Goal: Task Accomplishment & Management: Use online tool/utility

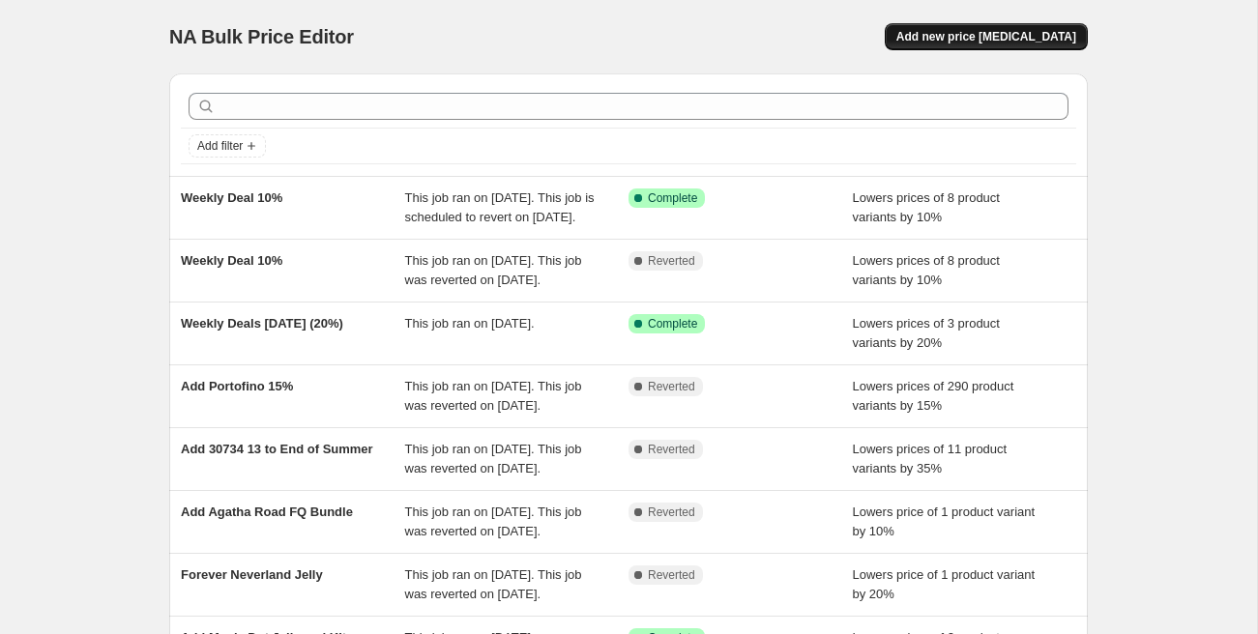
click at [973, 36] on span "Add new price [MEDICAL_DATA]" at bounding box center [987, 36] width 180 height 15
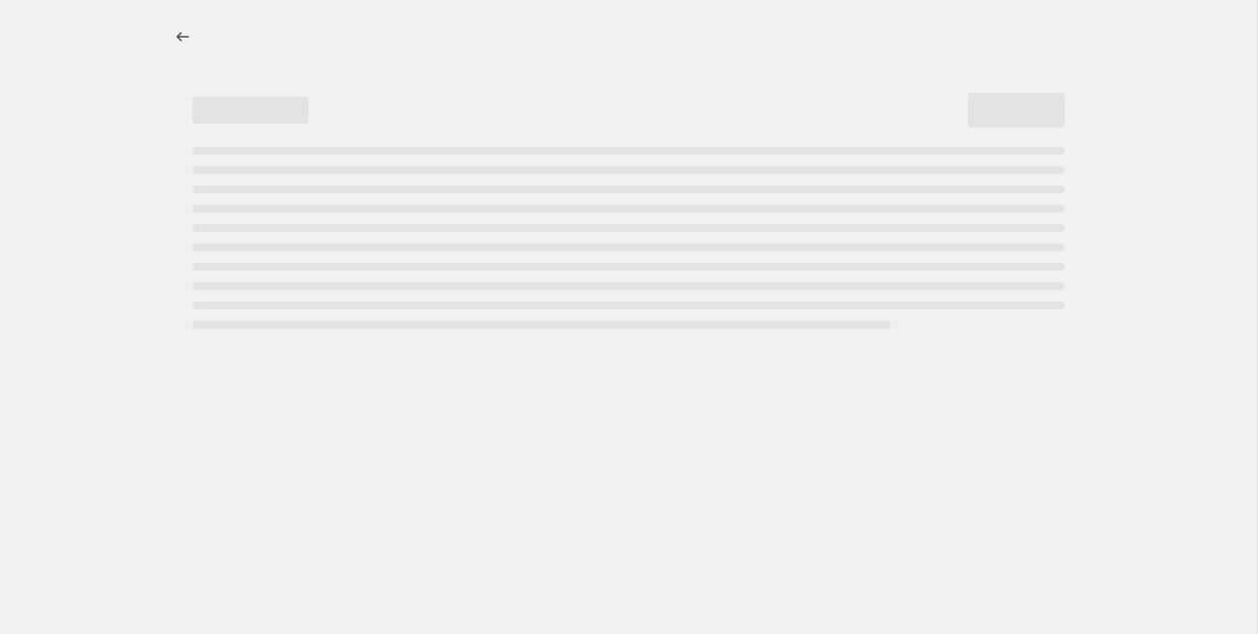
select select "percentage"
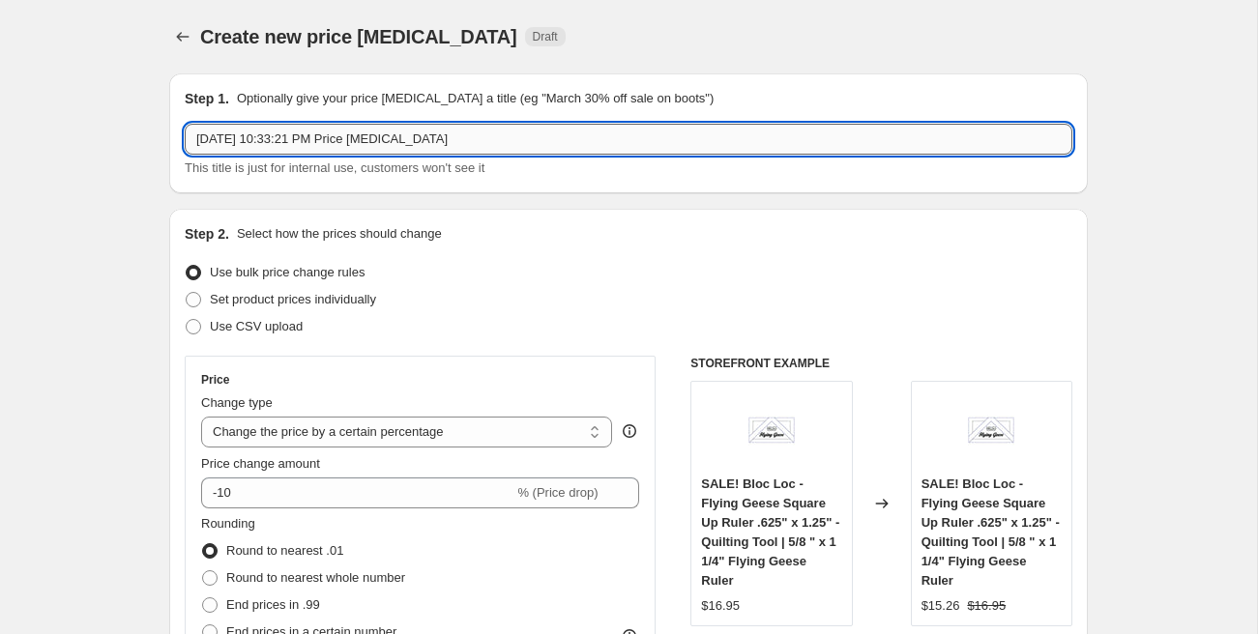
click at [287, 141] on input "[DATE] 10:33:21 PM Price [MEDICAL_DATA]" at bounding box center [629, 139] width 888 height 31
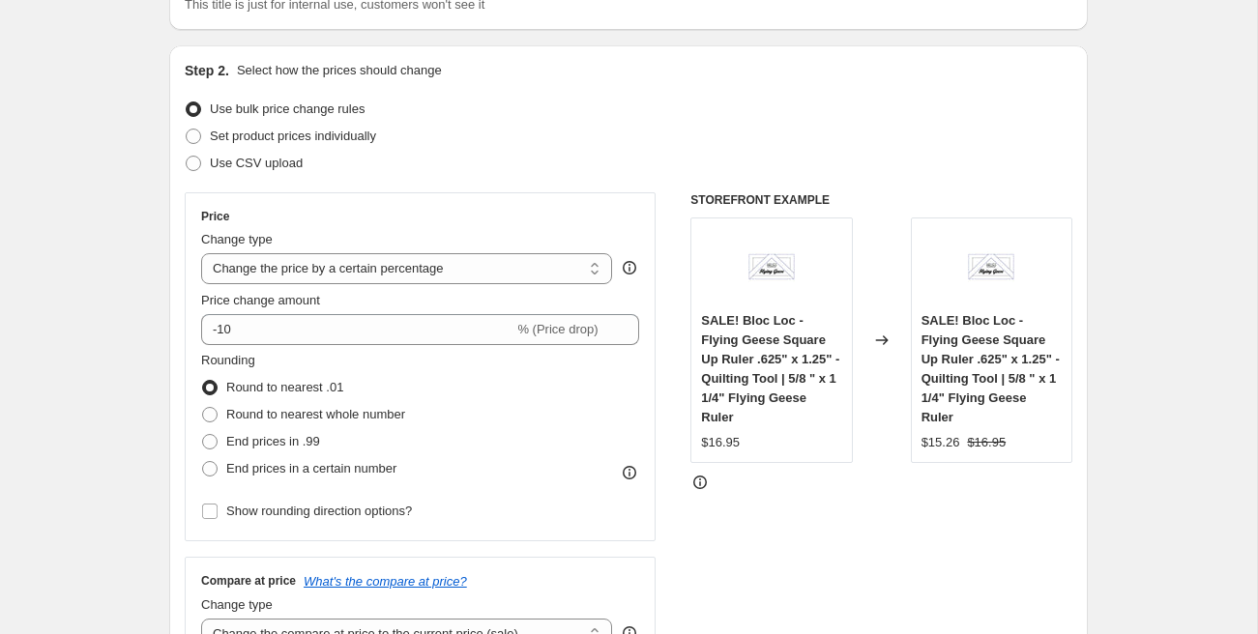
type input "Grand Haven and Vintage Clearance"
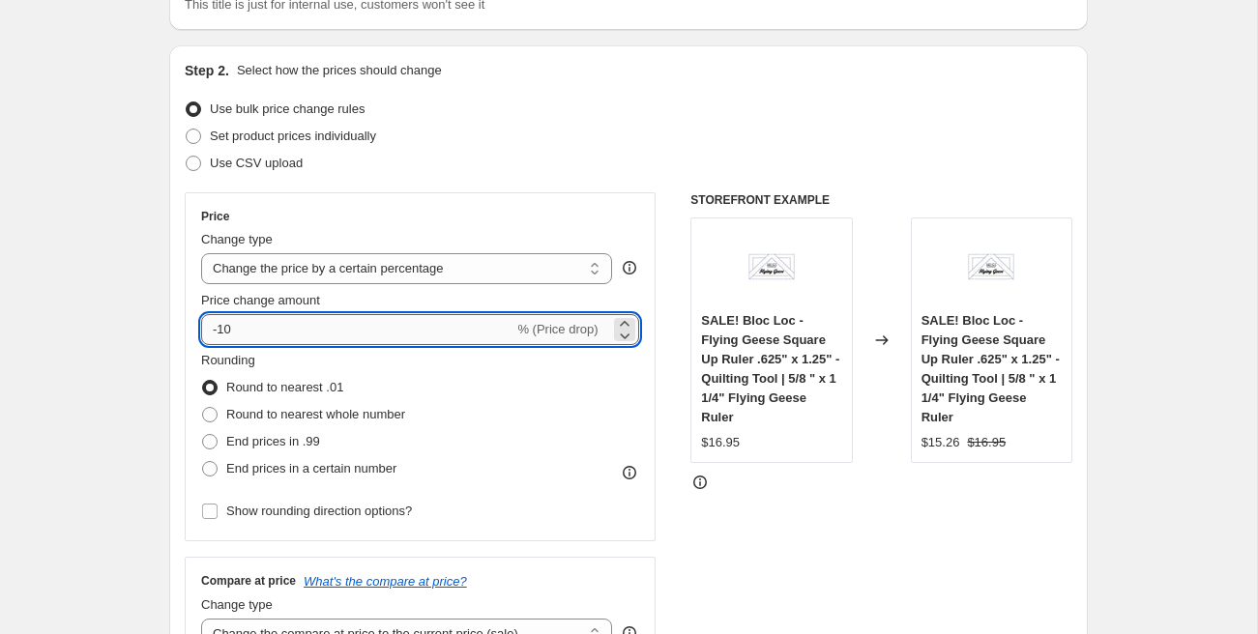
drag, startPoint x: 223, startPoint y: 334, endPoint x: 244, endPoint y: 334, distance: 20.3
click at [244, 334] on input "-10" at bounding box center [357, 329] width 312 height 31
type input "-40"
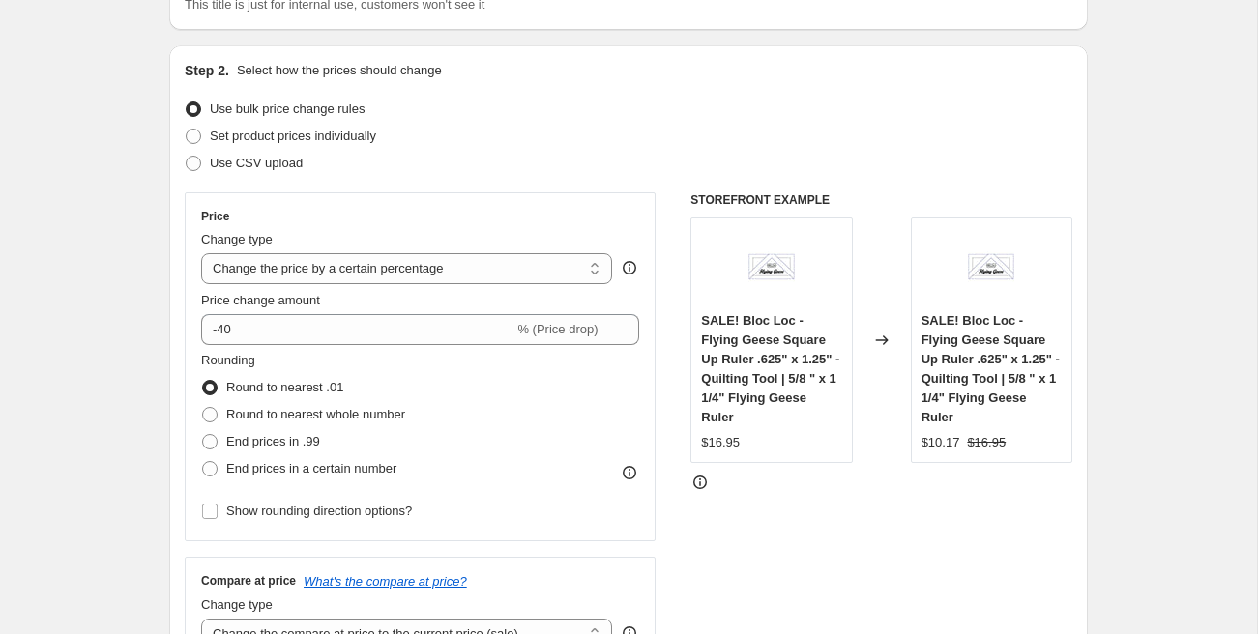
click at [509, 458] on div "Rounding Round to nearest .01 Round to nearest whole number End prices in .99 E…" at bounding box center [420, 417] width 438 height 132
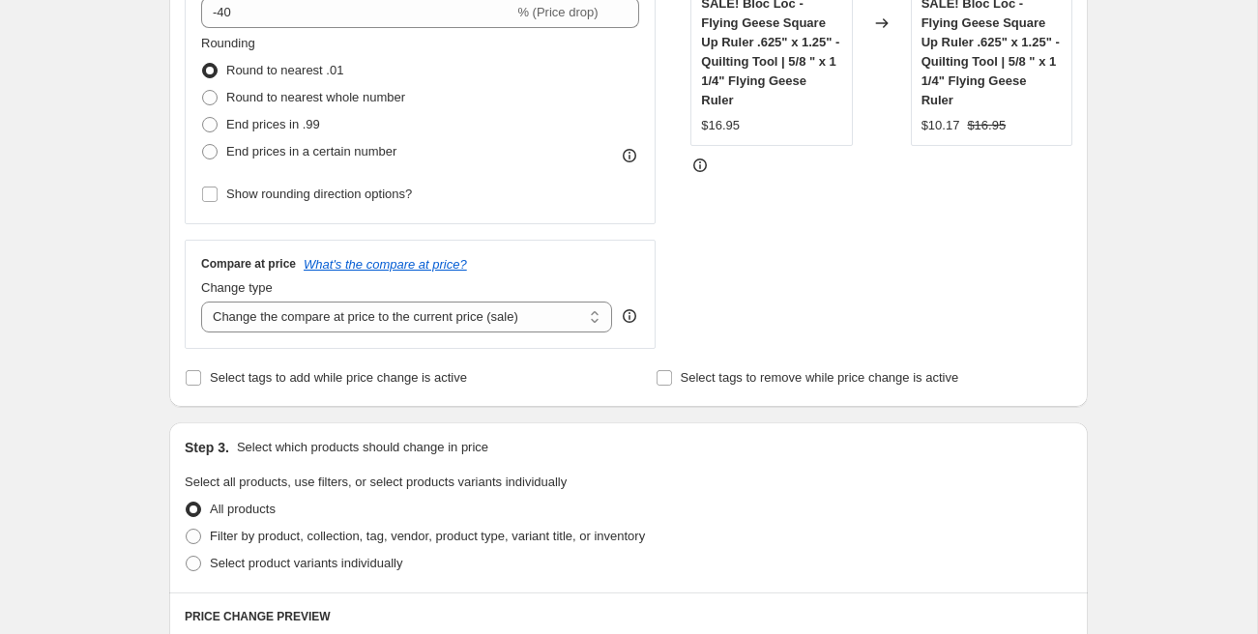
scroll to position [500, 0]
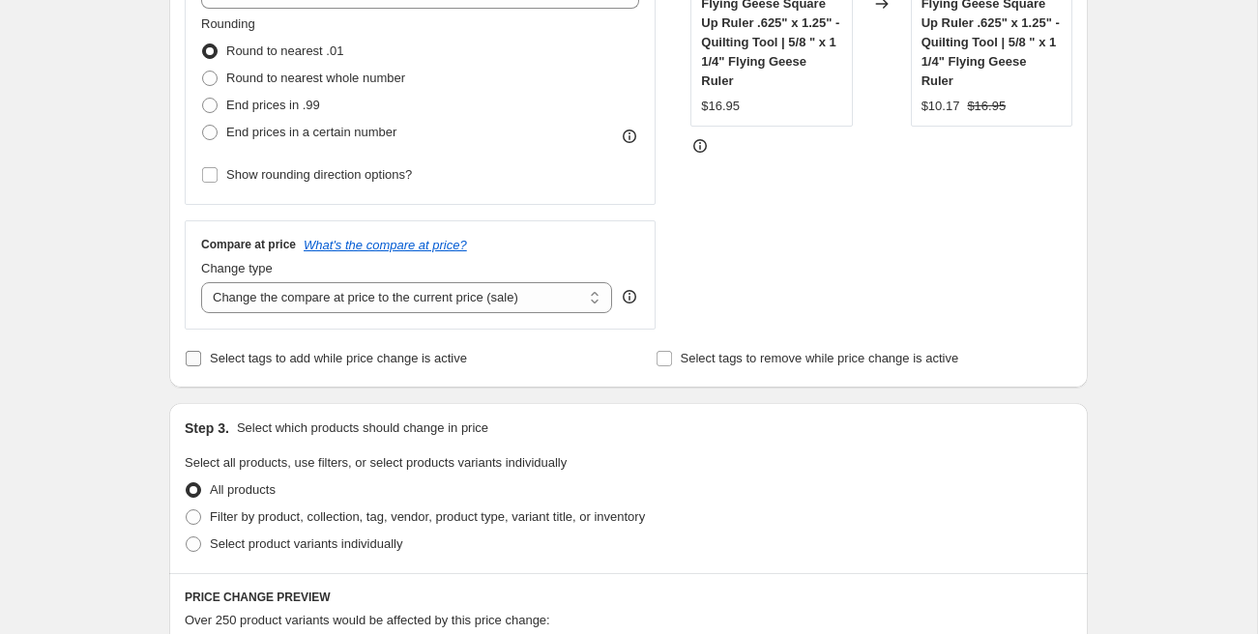
click at [242, 353] on span "Select tags to add while price change is active" at bounding box center [338, 358] width 257 height 15
click at [201, 353] on input "Select tags to add while price change is active" at bounding box center [193, 358] width 15 height 15
checkbox input "true"
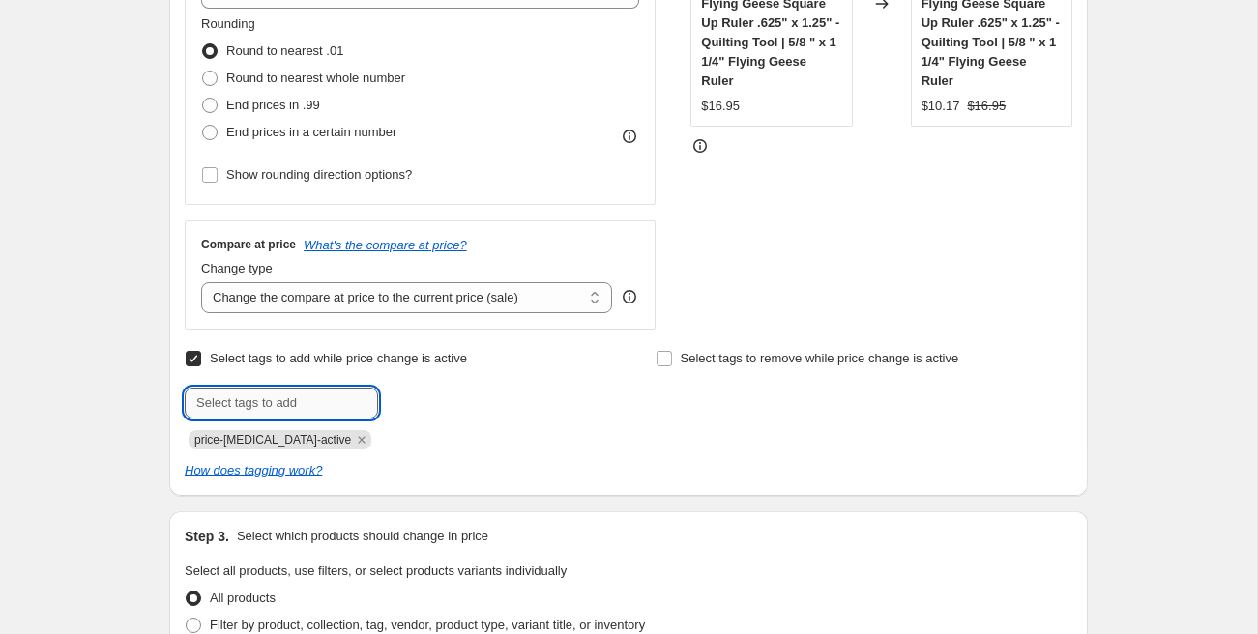
click at [352, 407] on input "text" at bounding box center [281, 403] width 193 height 31
type input "clkearance"
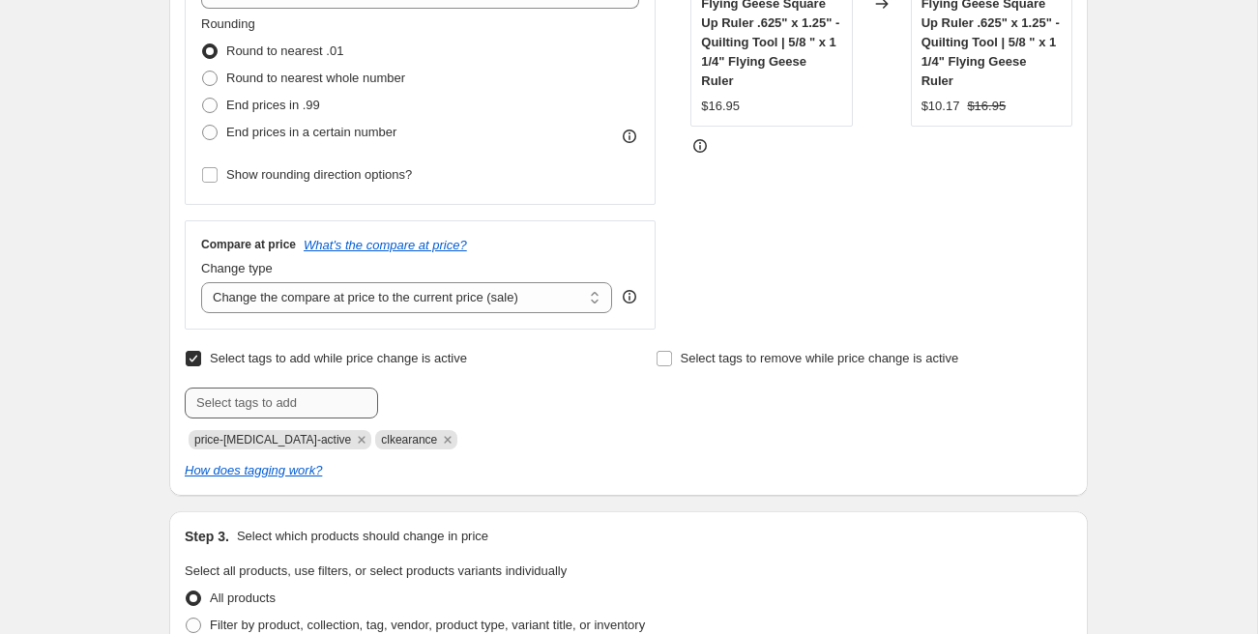
drag, startPoint x: 430, startPoint y: 438, endPoint x: 331, endPoint y: 415, distance: 102.3
click at [445, 438] on icon "Remove clkearance" at bounding box center [448, 439] width 7 height 7
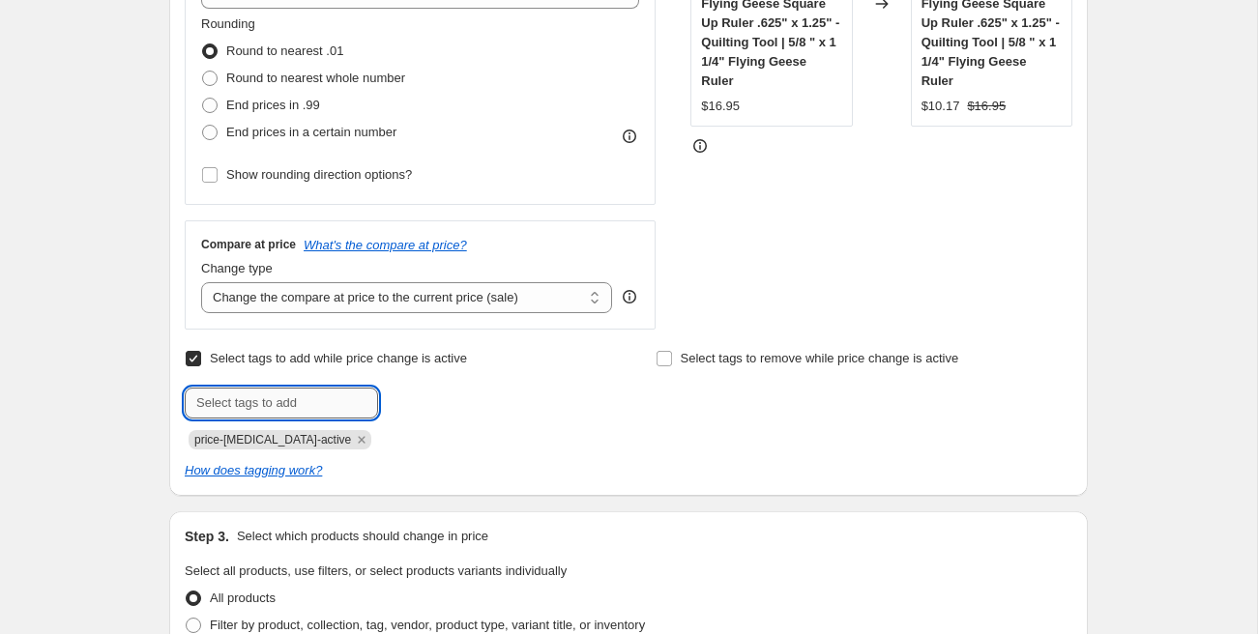
click at [298, 401] on input "text" at bounding box center [281, 403] width 193 height 31
type input "clearance"
click at [278, 404] on input "clearance" at bounding box center [281, 403] width 193 height 31
click at [278, 404] on input "clearance" at bounding box center [281, 405] width 193 height 31
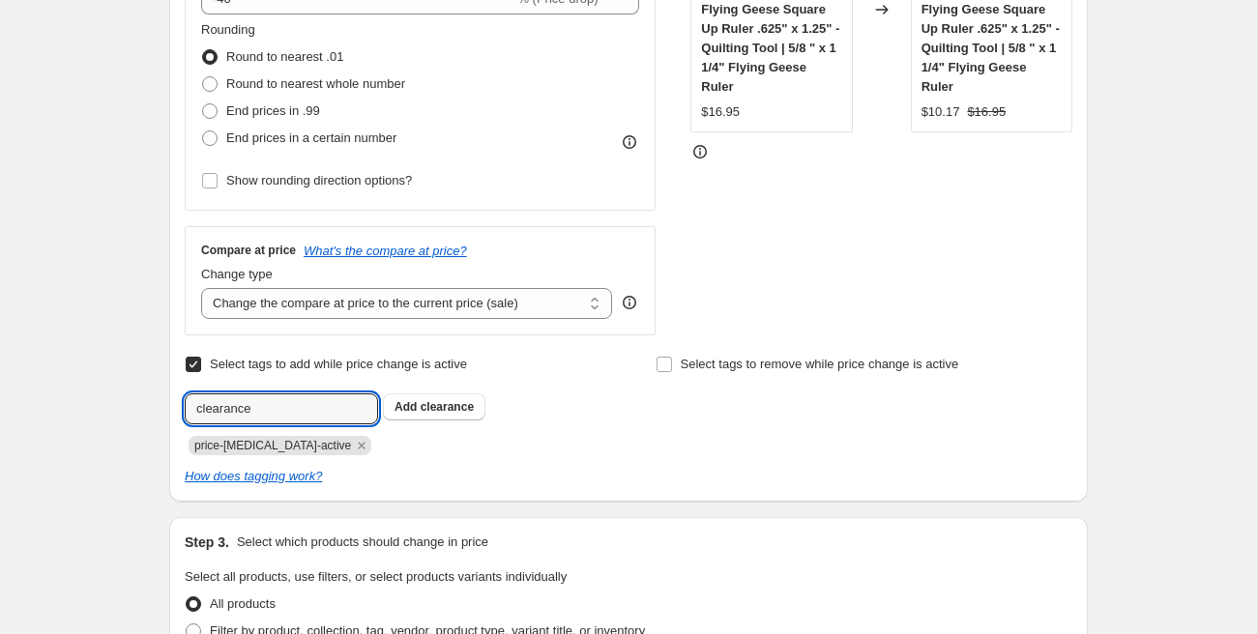
click at [394, 404] on button "Add clearance" at bounding box center [434, 407] width 103 height 27
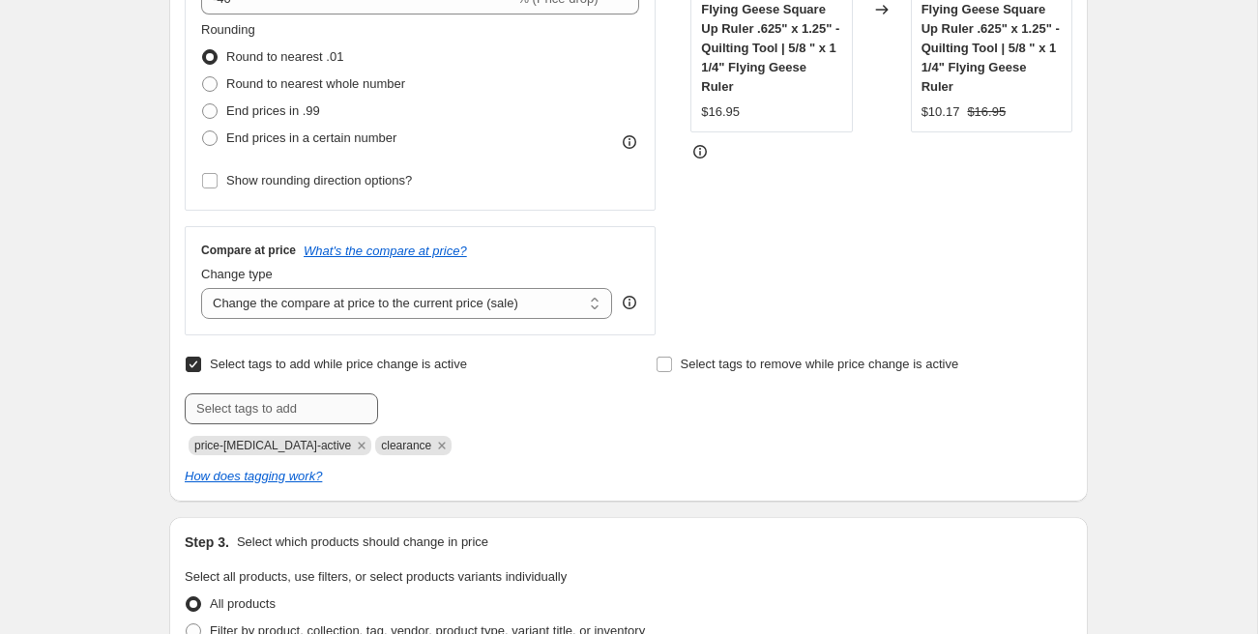
scroll to position [493, 0]
click at [319, 408] on input "text" at bounding box center [281, 410] width 193 height 31
type input "sale"
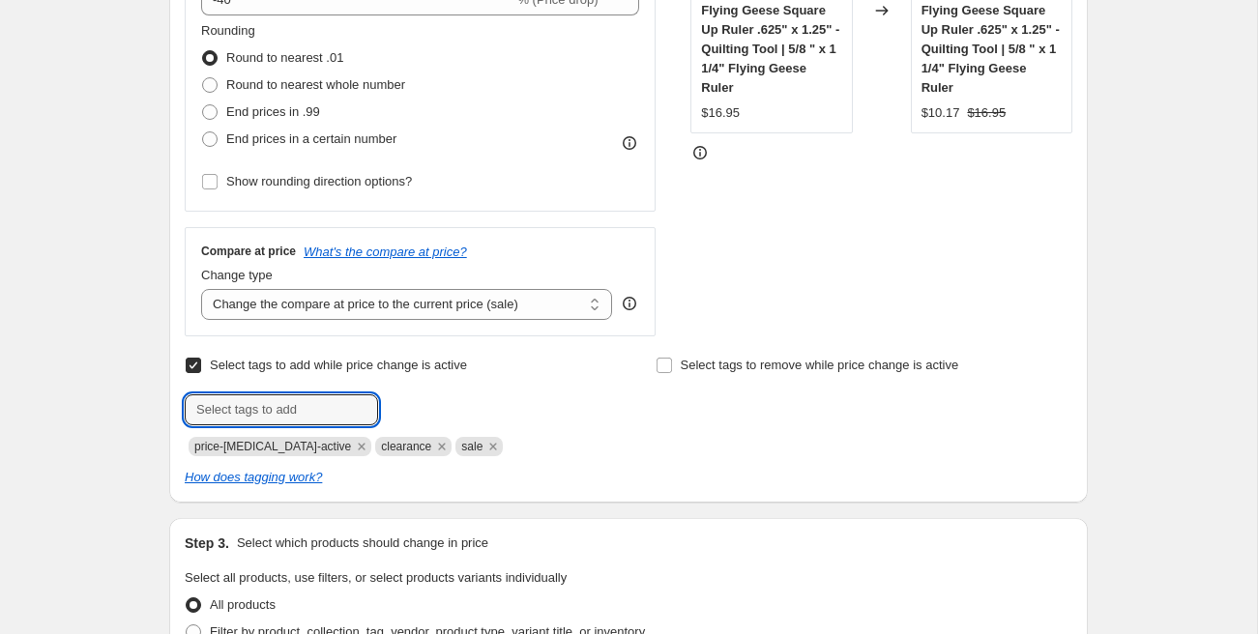
click at [581, 418] on div at bounding box center [393, 410] width 417 height 31
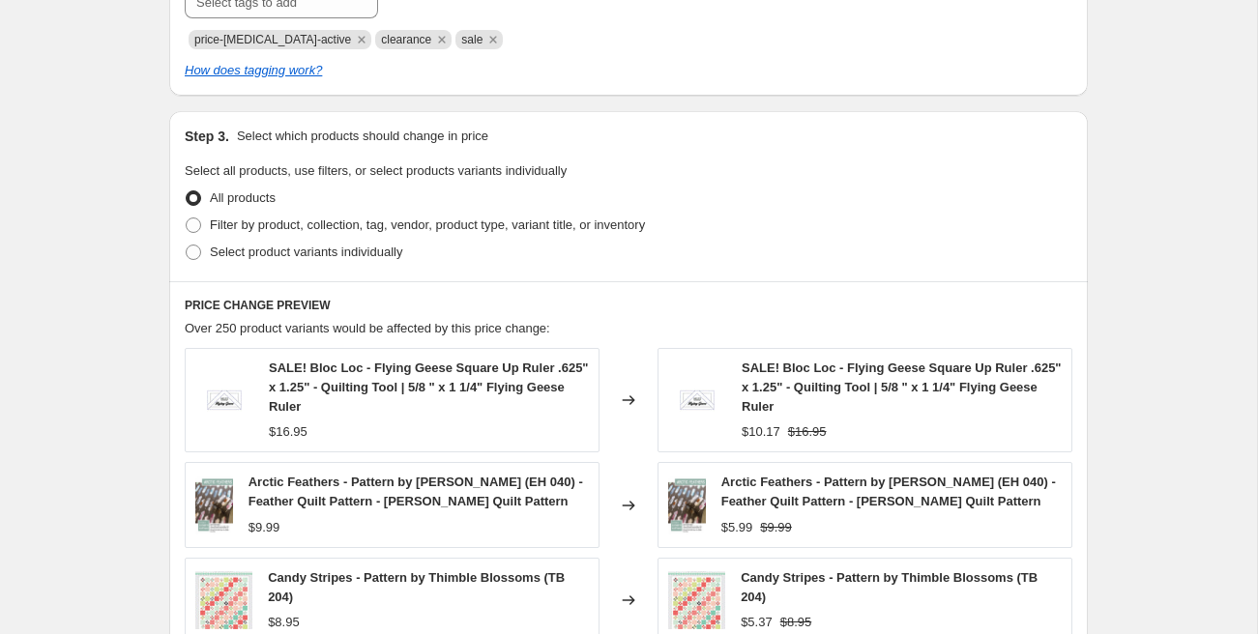
scroll to position [915, 0]
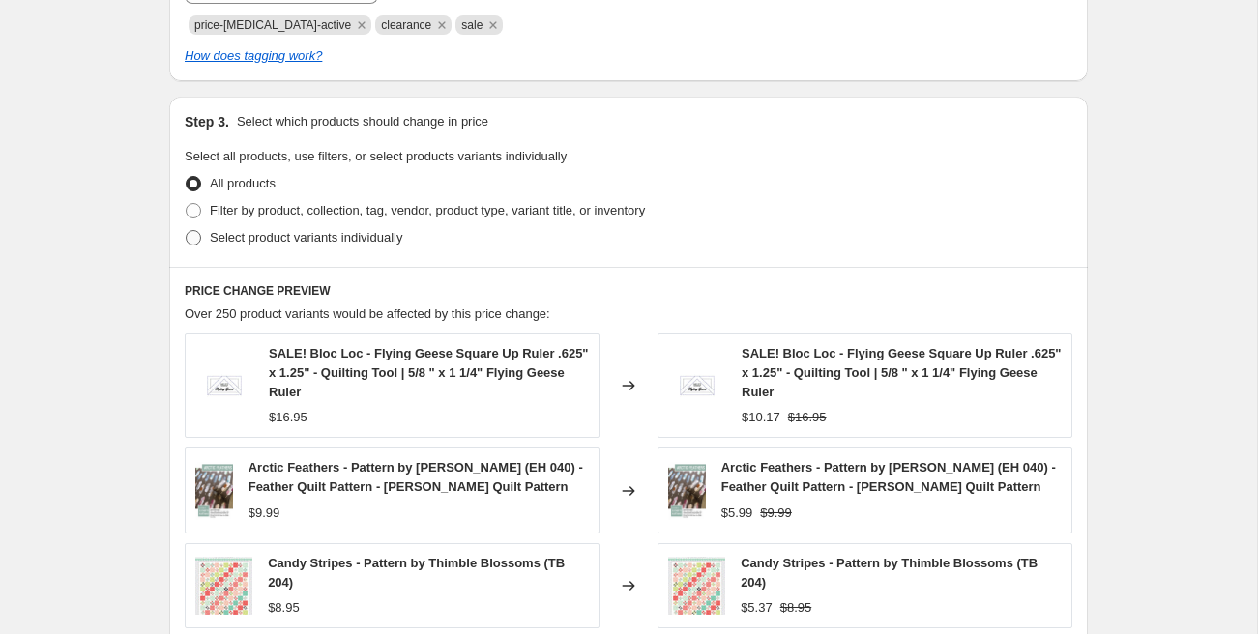
click at [231, 231] on span "Select product variants individually" at bounding box center [306, 237] width 192 height 15
click at [187, 231] on input "Select product variants individually" at bounding box center [186, 230] width 1 height 1
radio input "true"
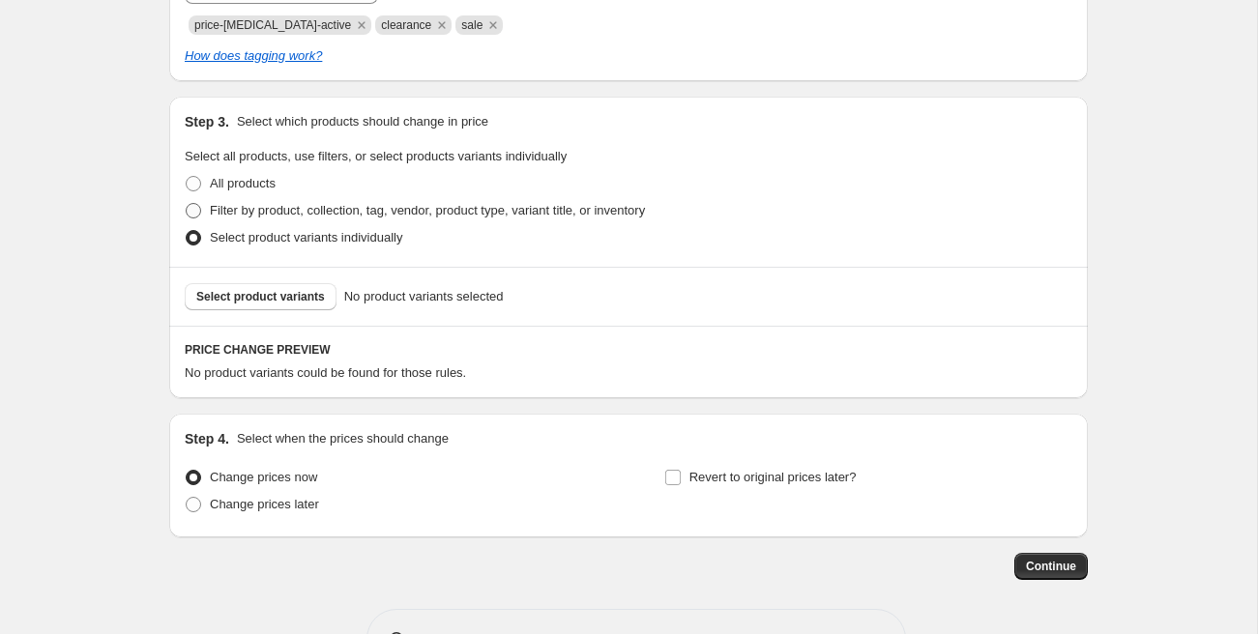
click at [232, 208] on span "Filter by product, collection, tag, vendor, product type, variant title, or inv…" at bounding box center [427, 210] width 435 height 15
click at [187, 204] on input "Filter by product, collection, tag, vendor, product type, variant title, or inv…" at bounding box center [186, 203] width 1 height 1
radio input "true"
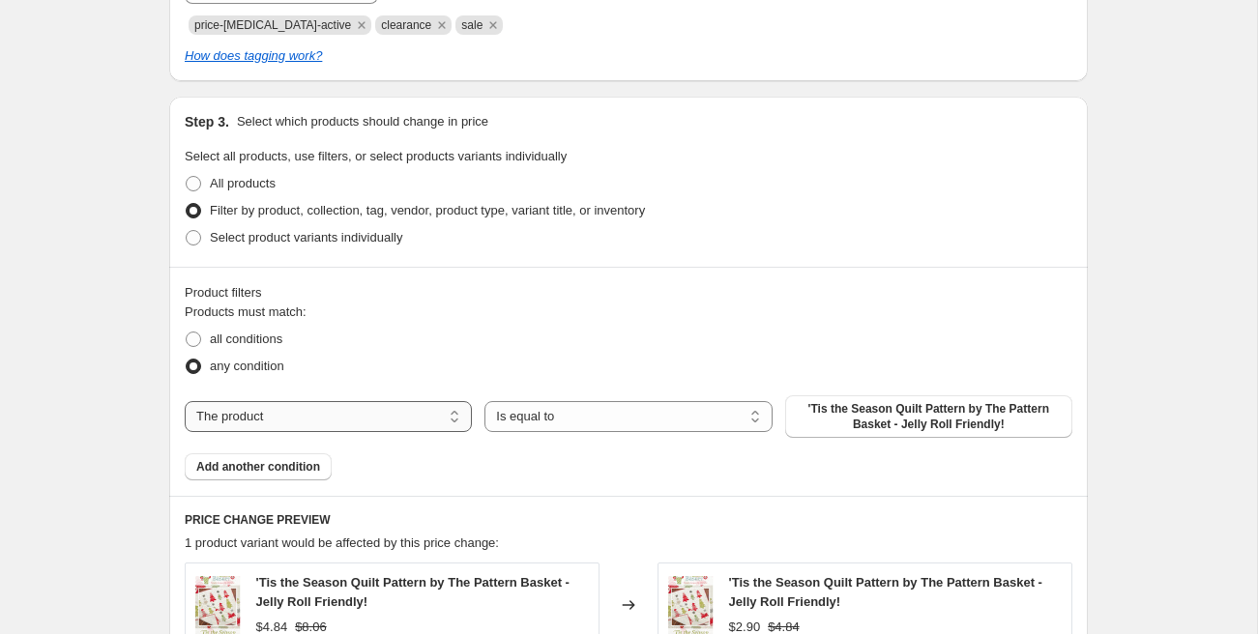
click at [319, 422] on select "The product The product's collection The product's tag The product's vendor The…" at bounding box center [328, 416] width 287 height 31
select select "collection"
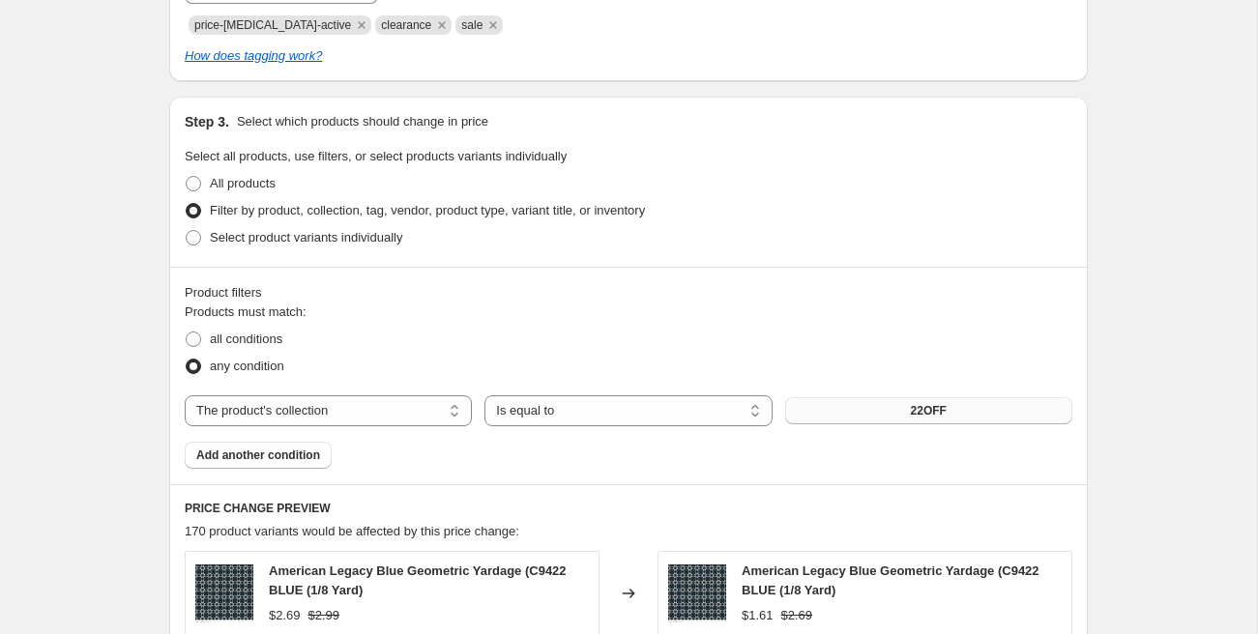
click at [874, 413] on button "22OFF" at bounding box center [928, 411] width 287 height 27
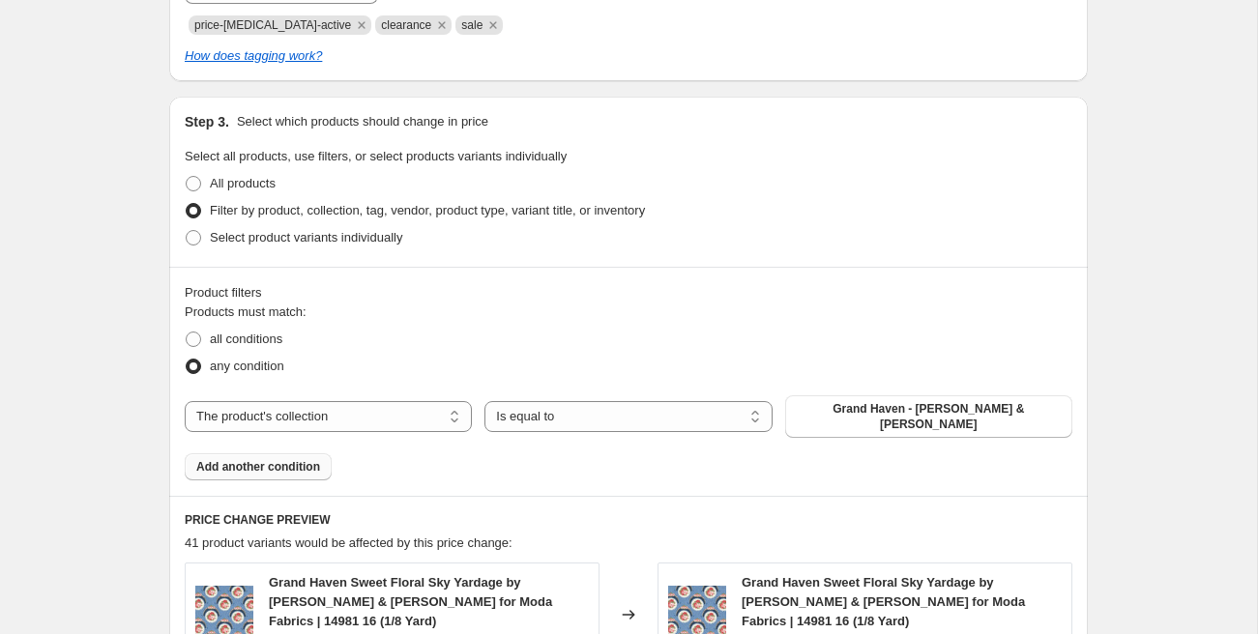
click at [304, 459] on span "Add another condition" at bounding box center [258, 466] width 124 height 15
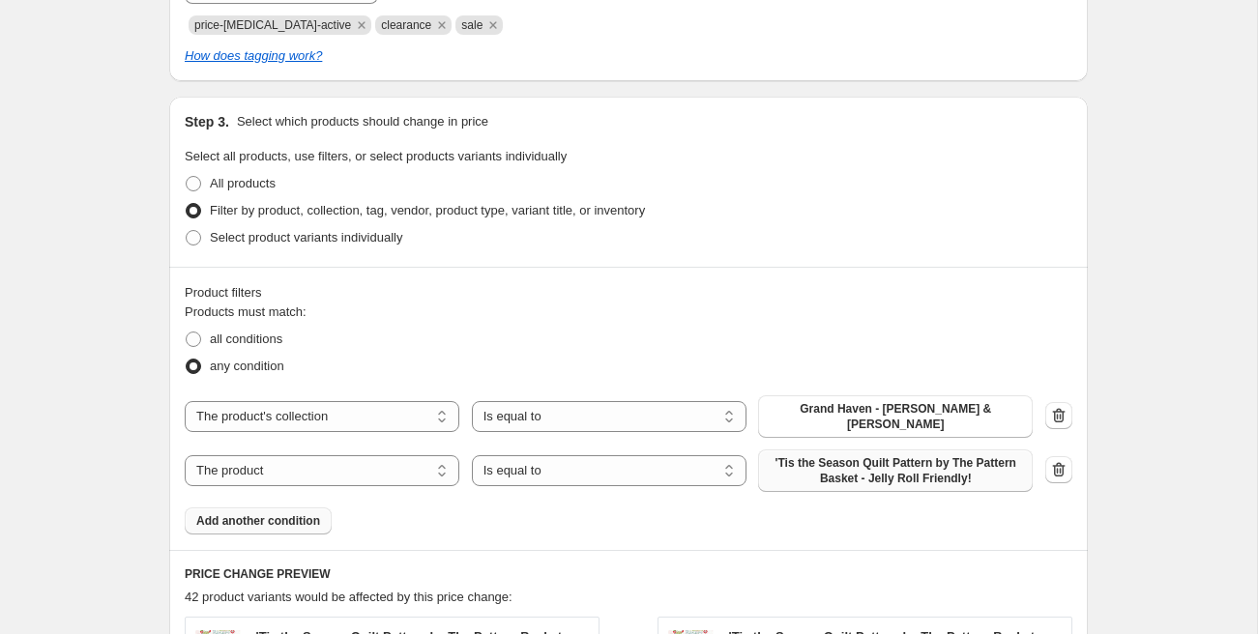
click at [845, 460] on span "'Tis the Season Quilt Pattern by The Pattern Basket - Jelly Roll Friendly!" at bounding box center [895, 471] width 251 height 31
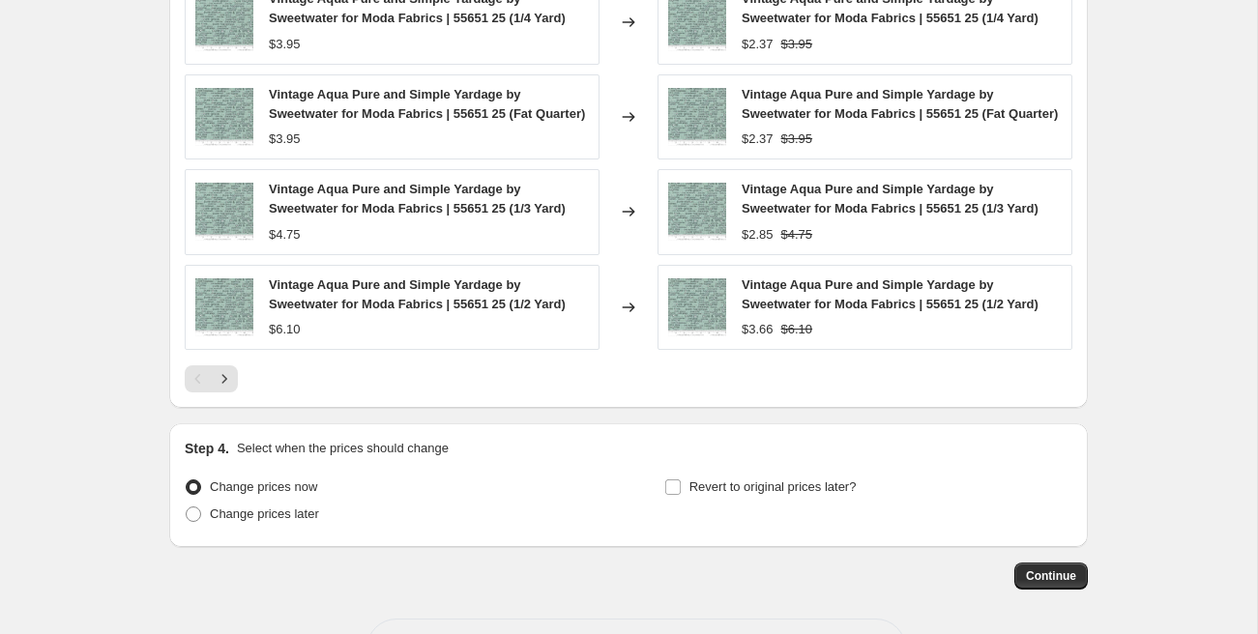
scroll to position [1729, 0]
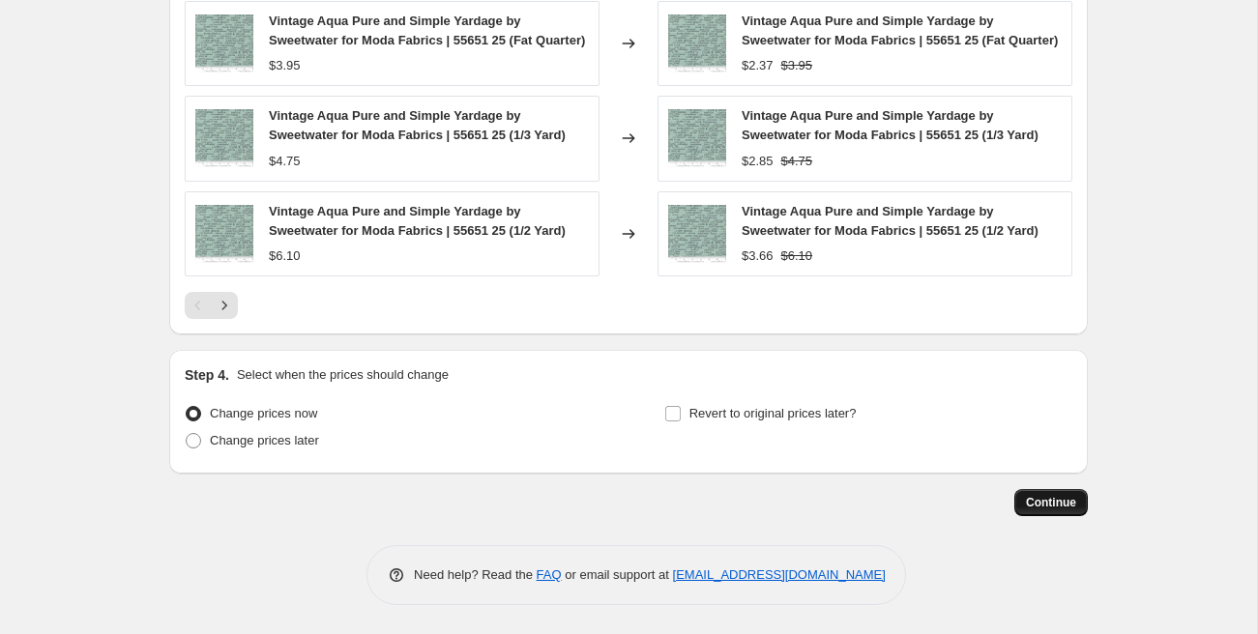
click at [1045, 505] on span "Continue" at bounding box center [1051, 502] width 50 height 15
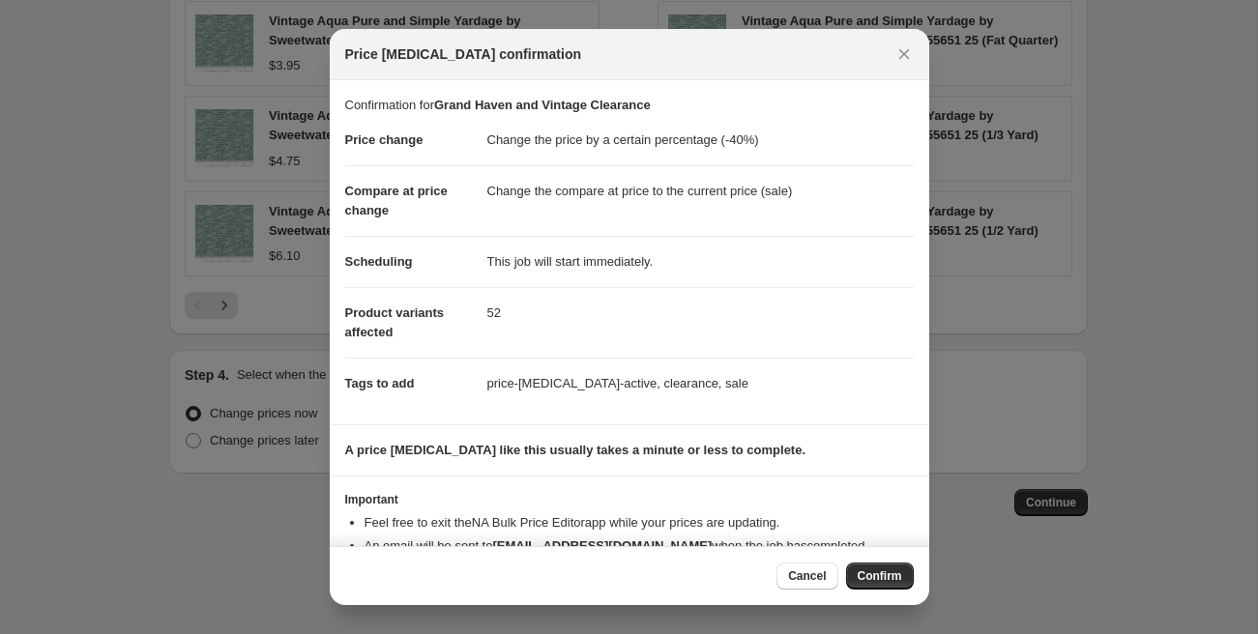
scroll to position [52, 0]
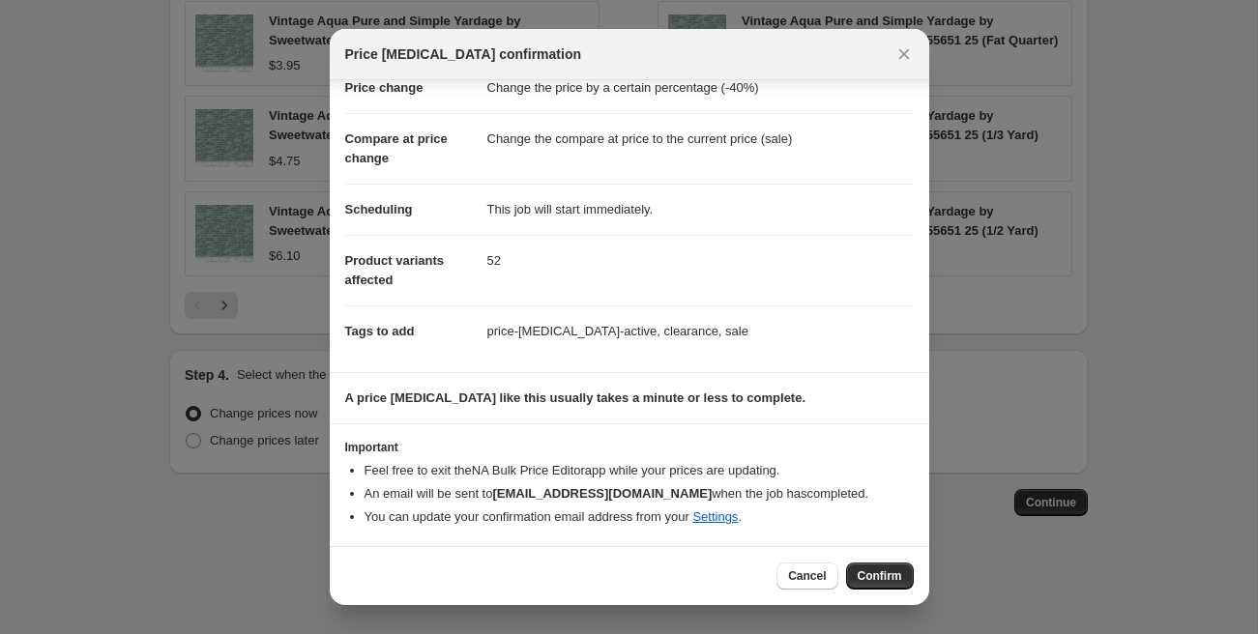
click at [890, 575] on span "Confirm" at bounding box center [880, 576] width 44 height 15
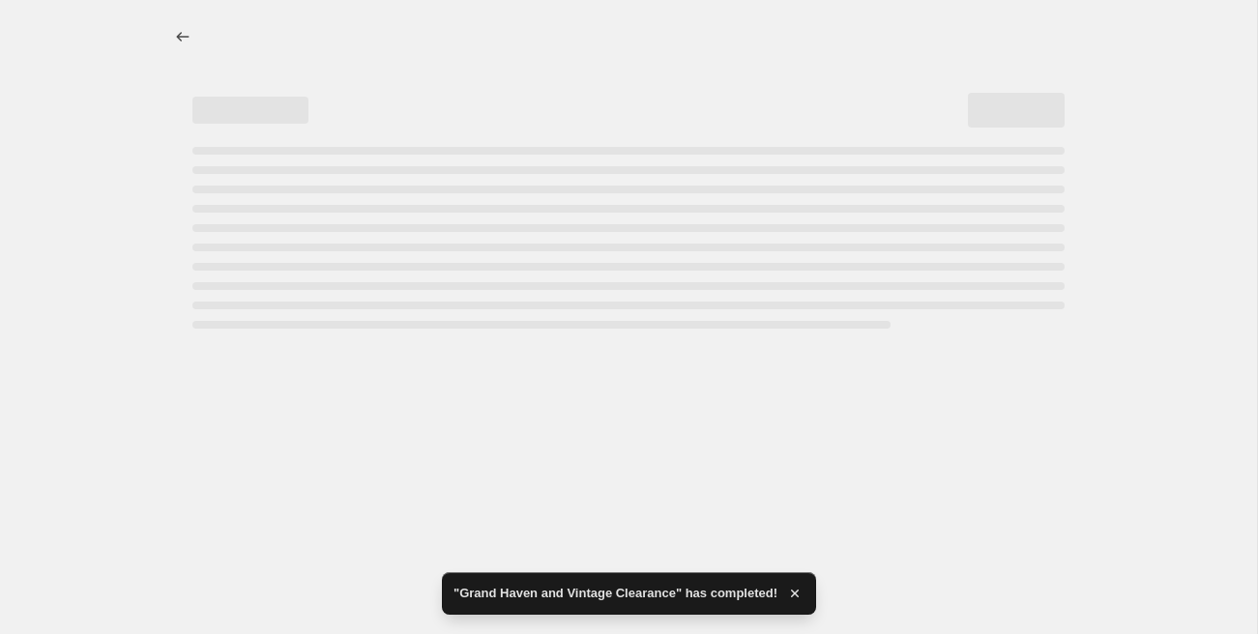
select select "percentage"
select select "collection"
